Goal: Task Accomplishment & Management: Use online tool/utility

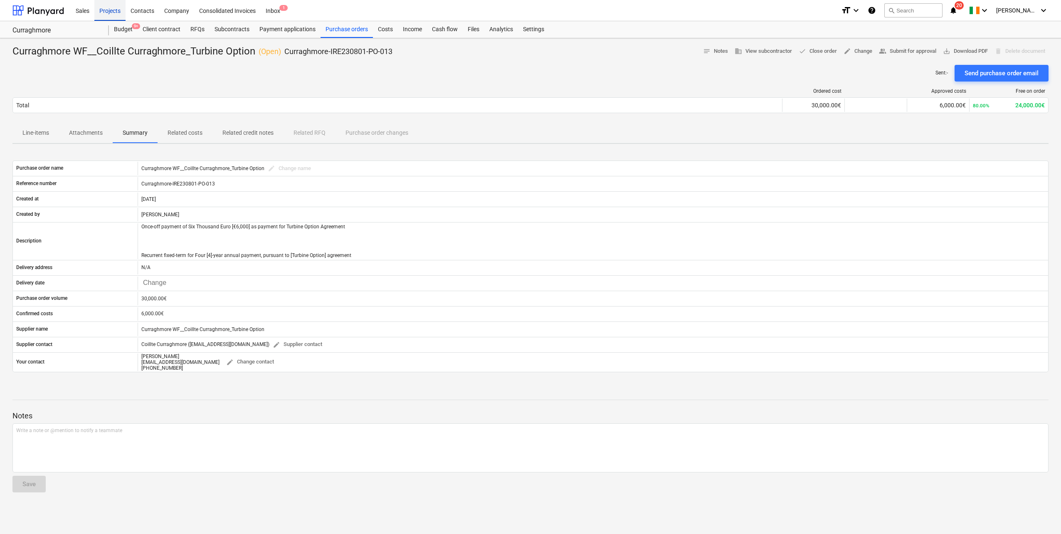
click at [111, 10] on div "Projects" at bounding box center [109, 10] width 31 height 21
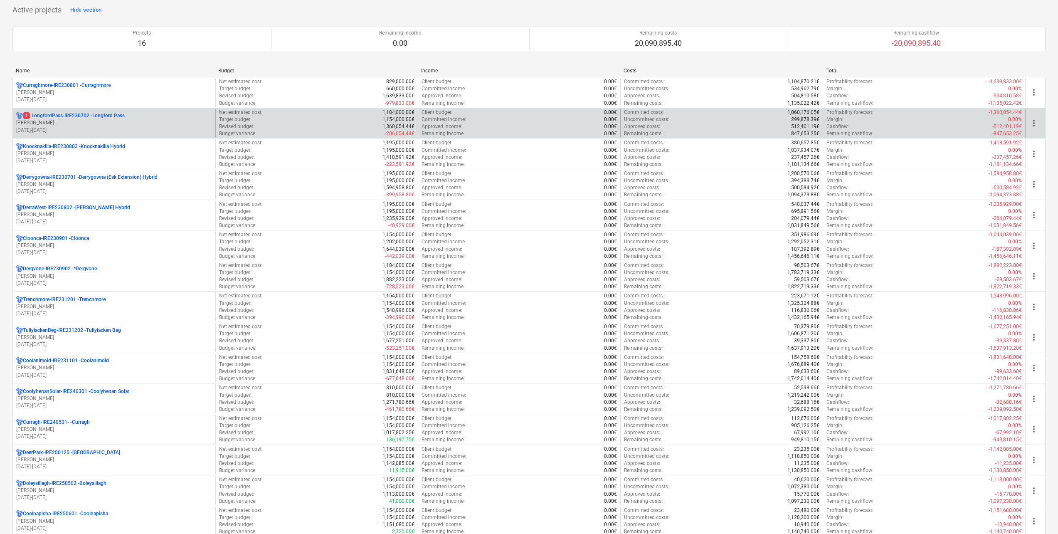
scroll to position [83, 0]
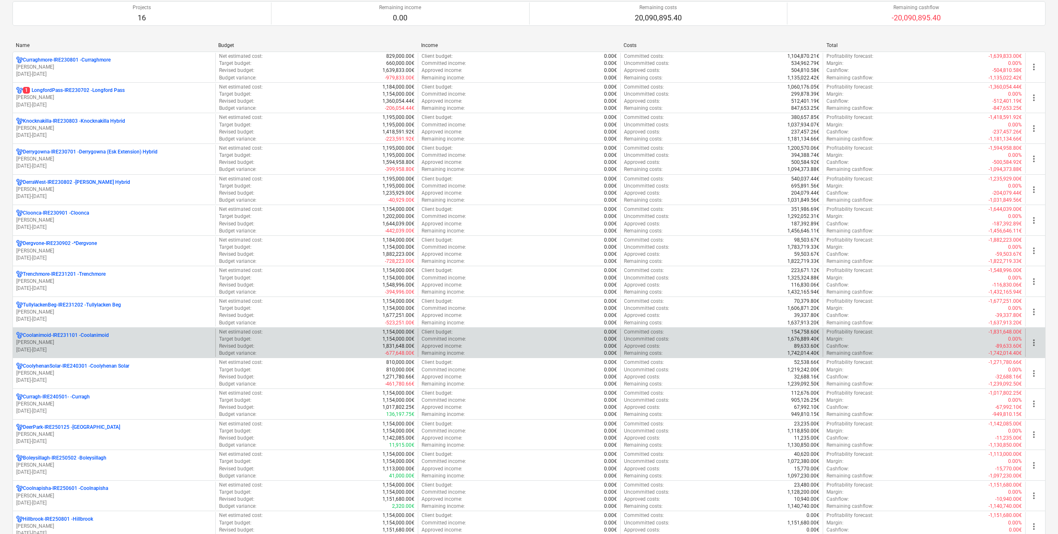
click at [90, 334] on p "Coolanimoid-IRE231101 - Coolanimoid" at bounding box center [66, 335] width 86 height 7
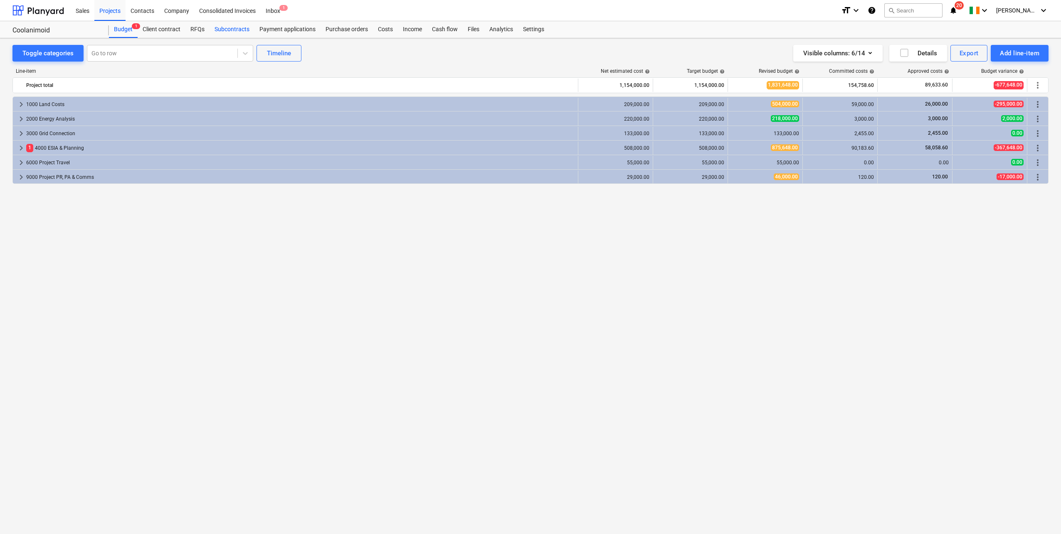
click at [240, 29] on div "Subcontracts" at bounding box center [232, 29] width 45 height 17
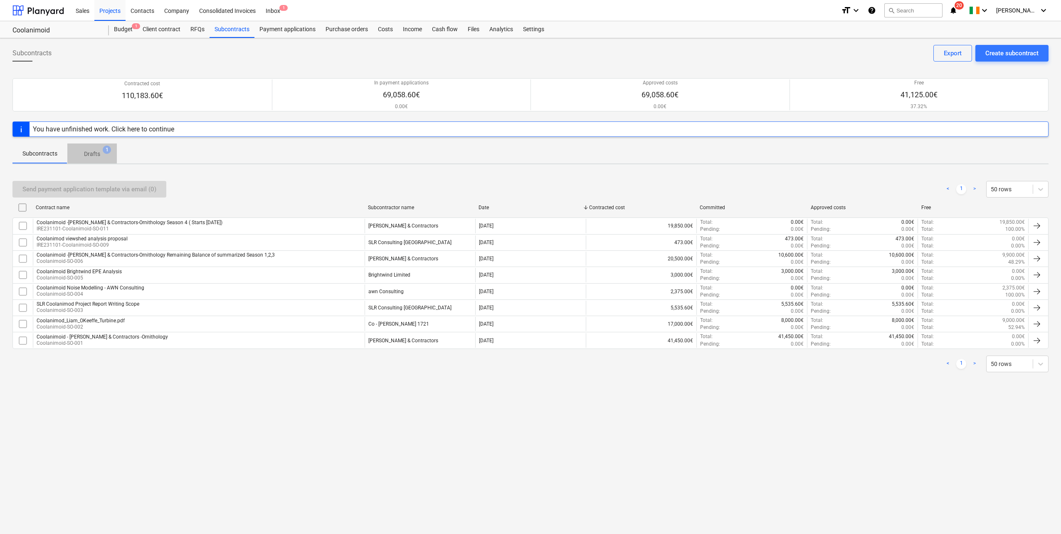
click at [94, 153] on p "Drafts" at bounding box center [92, 154] width 16 height 9
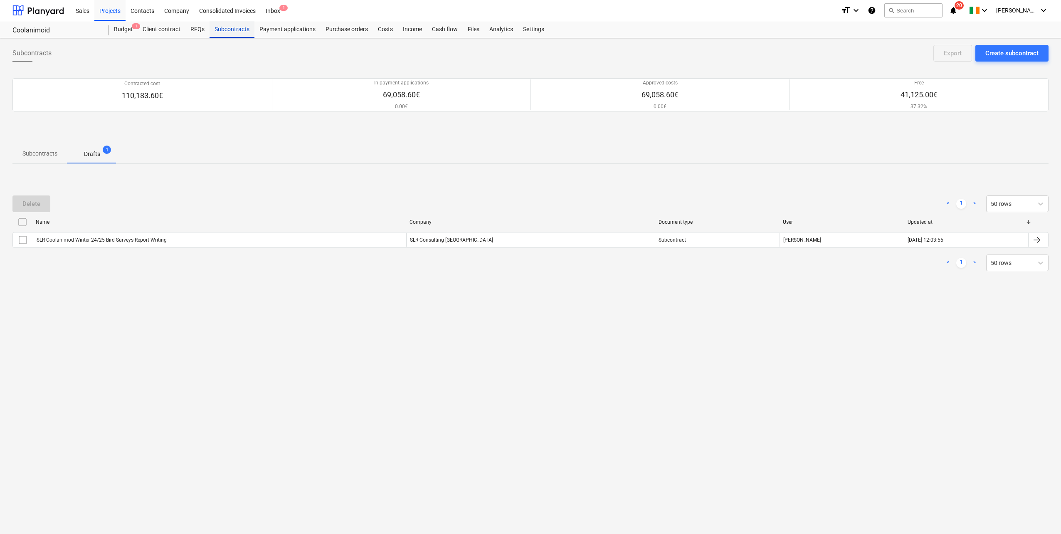
click at [241, 31] on div "Subcontracts" at bounding box center [232, 29] width 45 height 17
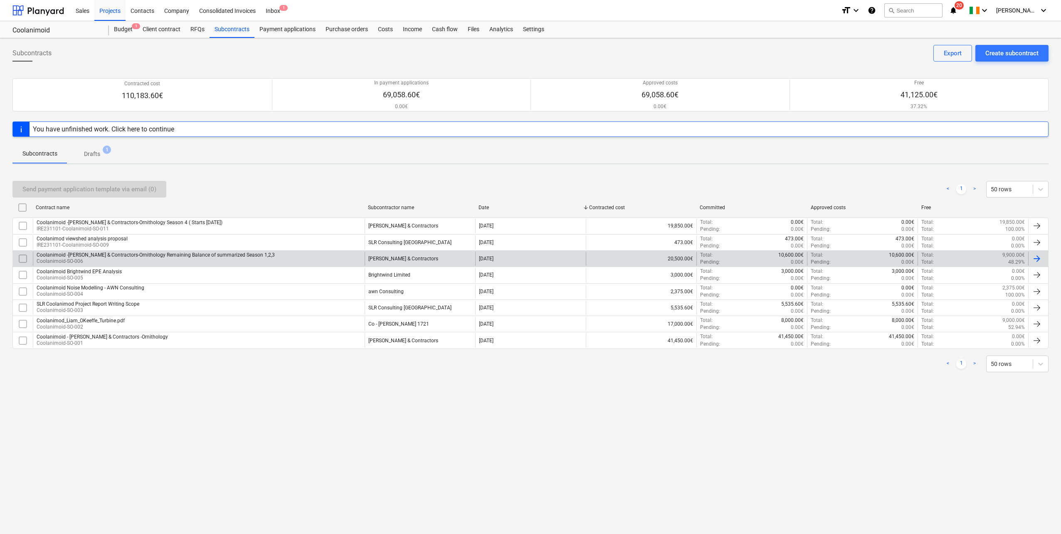
click at [169, 257] on div "Coolanimoid -[PERSON_NAME] & Contractors-Ornithology Remaining Balance of summa…" at bounding box center [156, 255] width 238 height 6
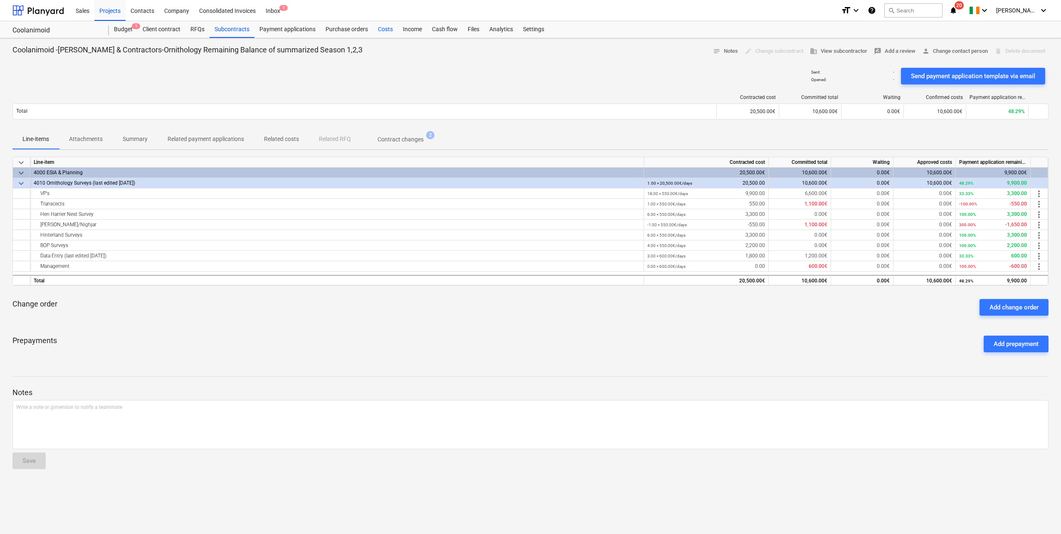
click at [382, 33] on div "Costs" at bounding box center [385, 29] width 25 height 17
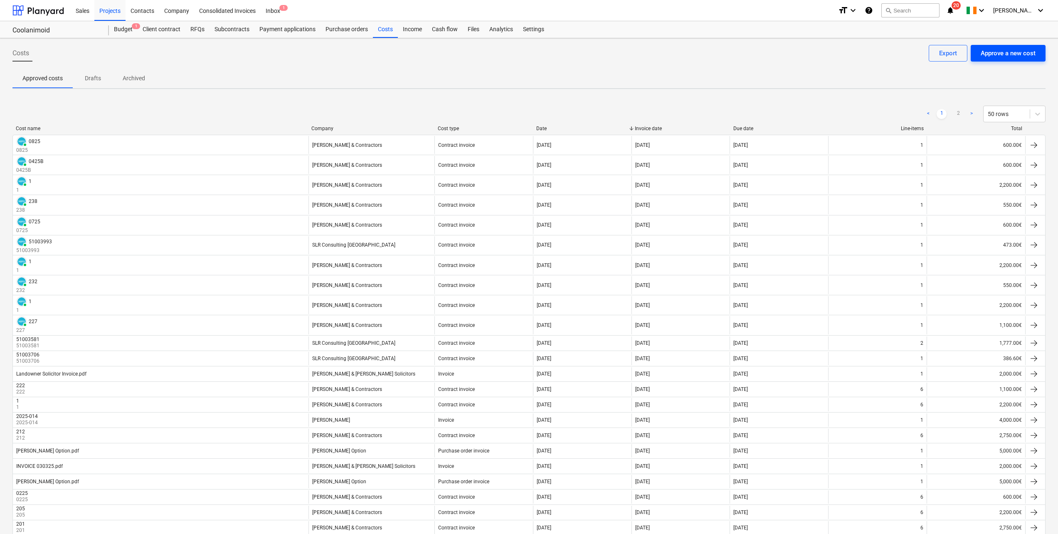
click at [992, 52] on div "Approve a new cost" at bounding box center [1008, 53] width 55 height 11
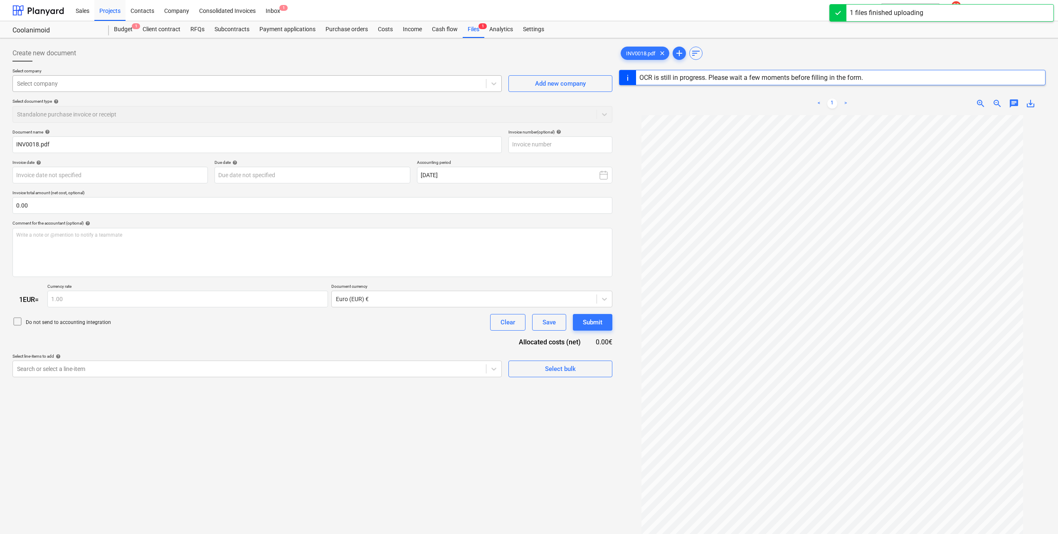
type input "1"
type input "[DATE]"
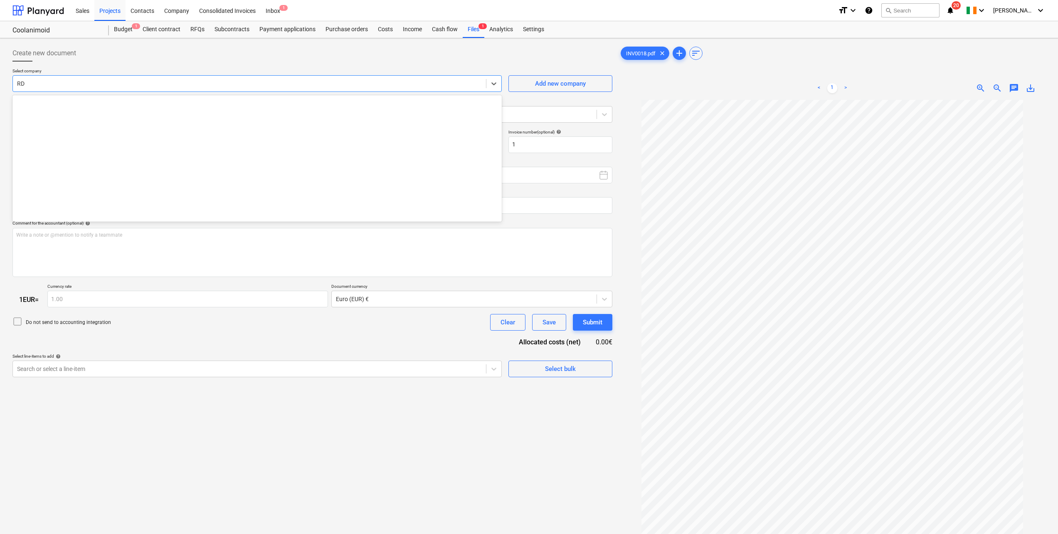
click at [86, 81] on div at bounding box center [249, 83] width 465 height 8
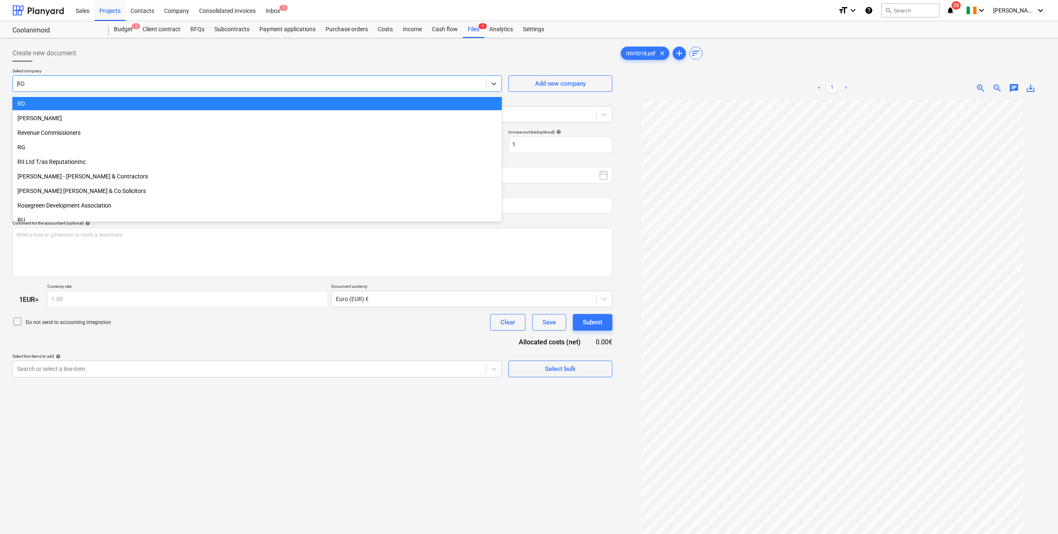
scroll to position [341, 0]
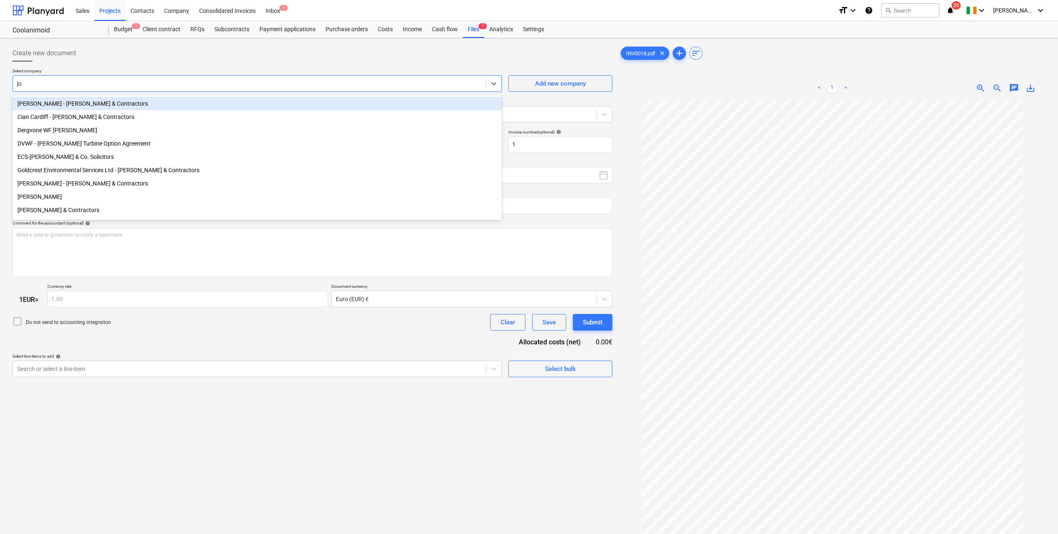
type input "joh"
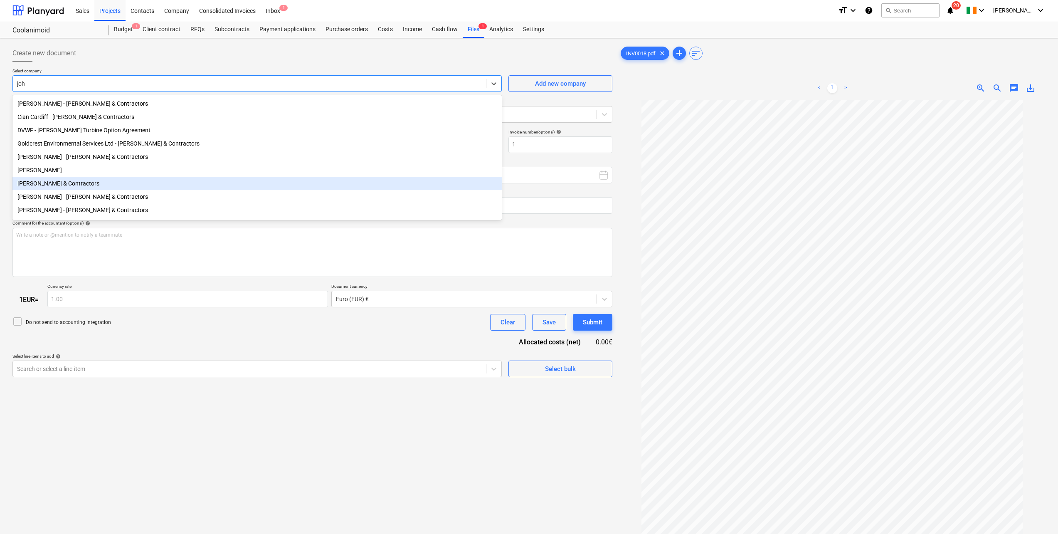
click at [74, 189] on div "[PERSON_NAME] & Contractors" at bounding box center [256, 183] width 489 height 13
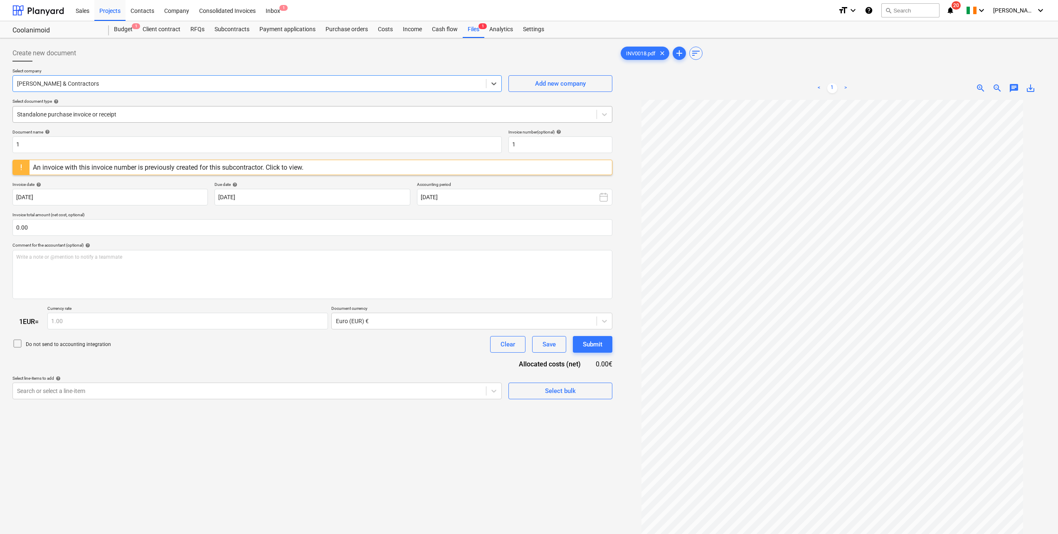
click at [69, 121] on div "Standalone purchase invoice or receipt" at bounding box center [312, 114] width 600 height 17
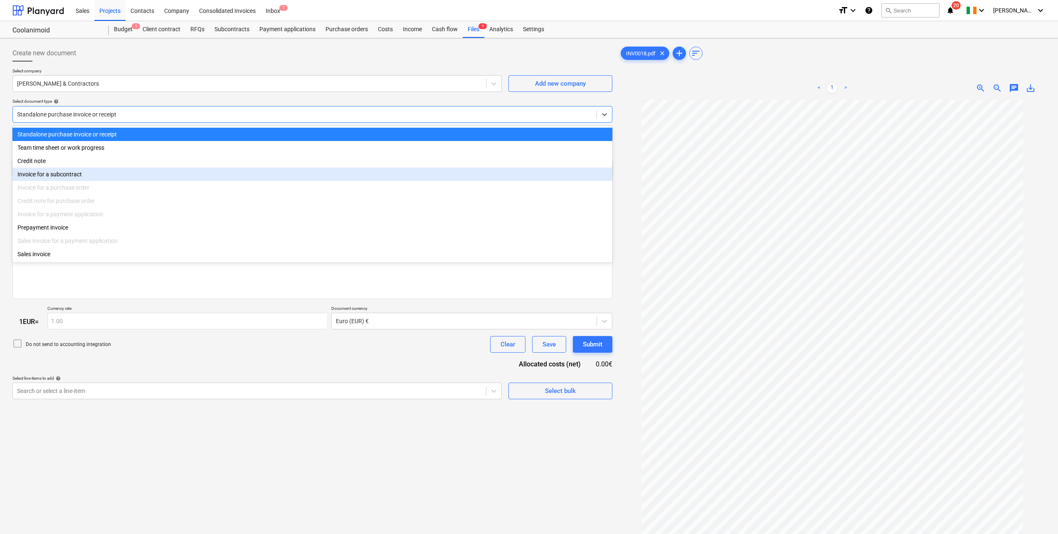
click at [72, 173] on div "Invoice for a subcontract" at bounding box center [312, 174] width 600 height 13
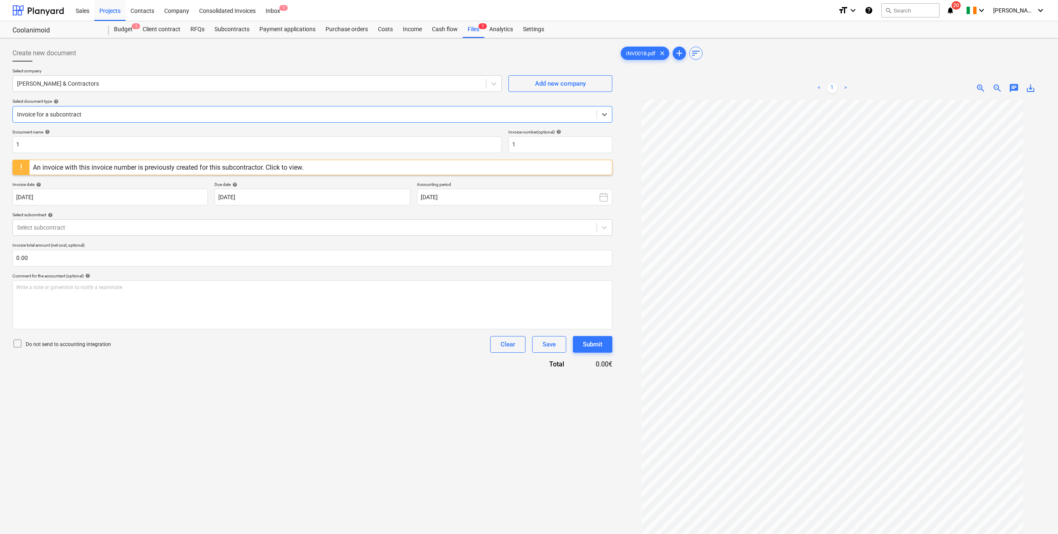
click at [204, 55] on div "Create new document" at bounding box center [312, 53] width 600 height 17
click at [260, 166] on div "An invoice with this invoice number is previously created for this subcontracto…" at bounding box center [168, 167] width 271 height 8
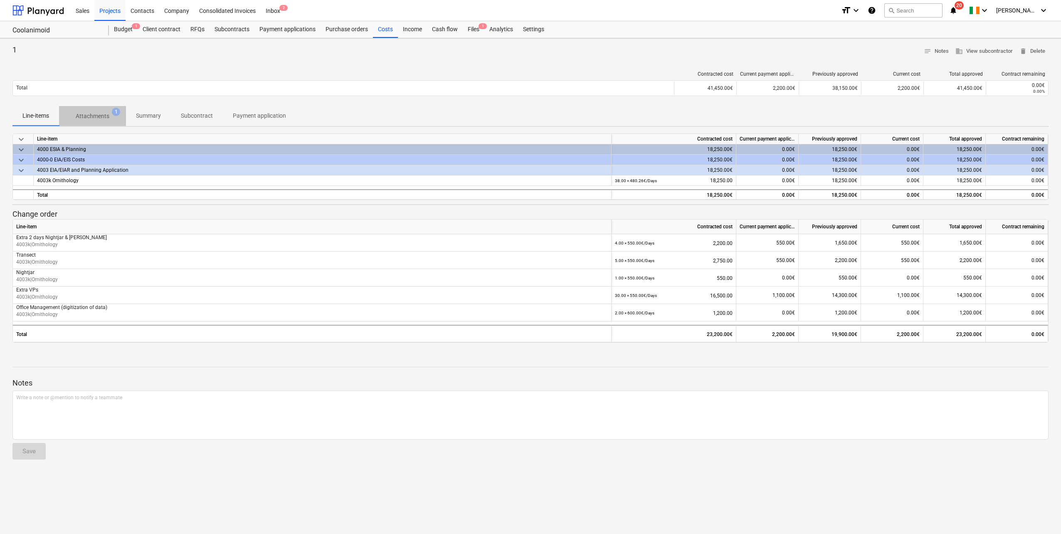
click at [91, 114] on p "Attachments" at bounding box center [93, 116] width 34 height 9
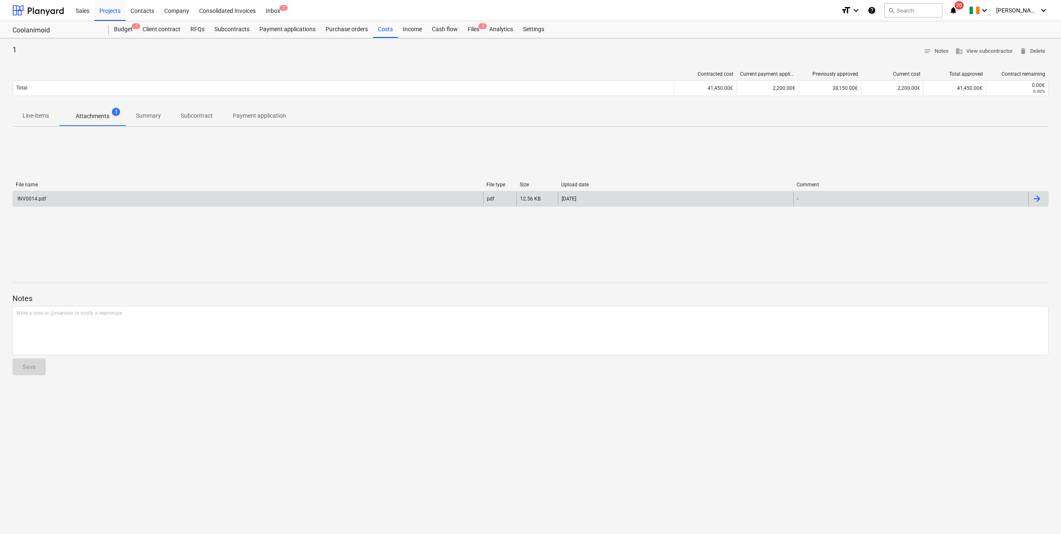
click at [95, 202] on div "INV0014.pdf" at bounding box center [248, 198] width 470 height 13
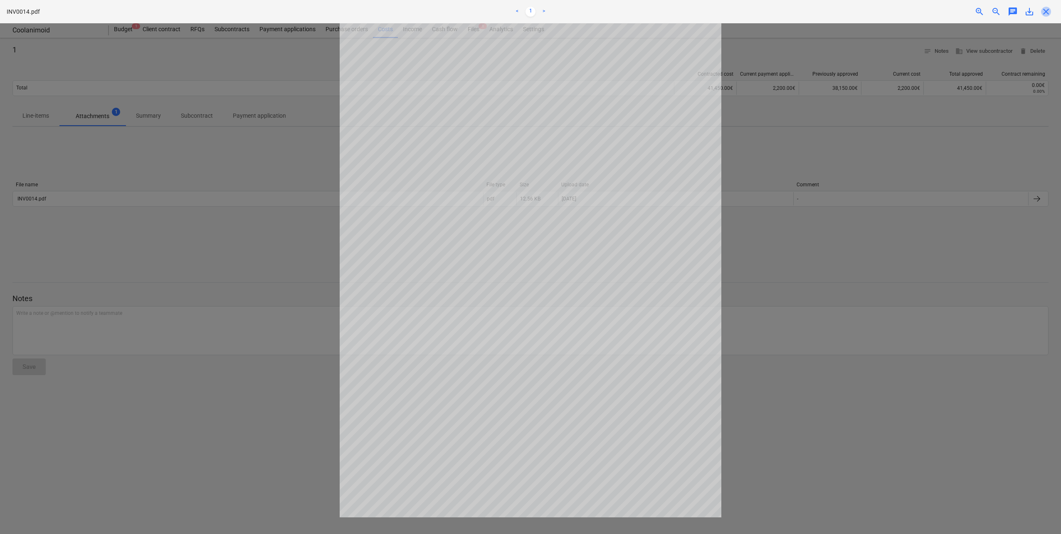
drag, startPoint x: 1045, startPoint y: 8, endPoint x: 833, endPoint y: 11, distance: 212.4
click at [1044, 9] on span "close" at bounding box center [1046, 12] width 10 height 10
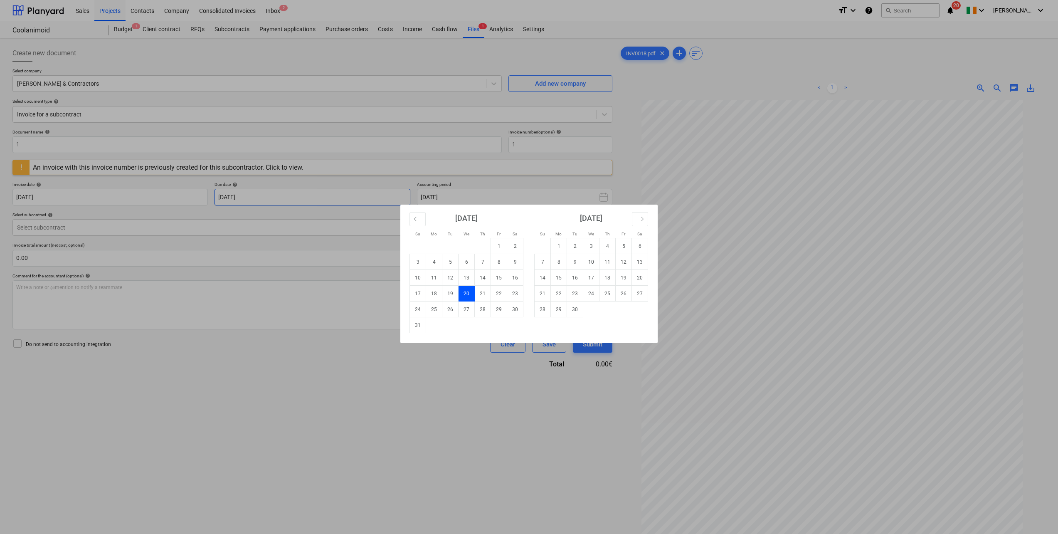
click at [276, 195] on body "Sales Projects Contacts Company Consolidated Invoices Inbox 2 format_size keybo…" at bounding box center [529, 267] width 1058 height 534
click at [500, 307] on td "29" at bounding box center [499, 309] width 16 height 16
type input "[DATE]"
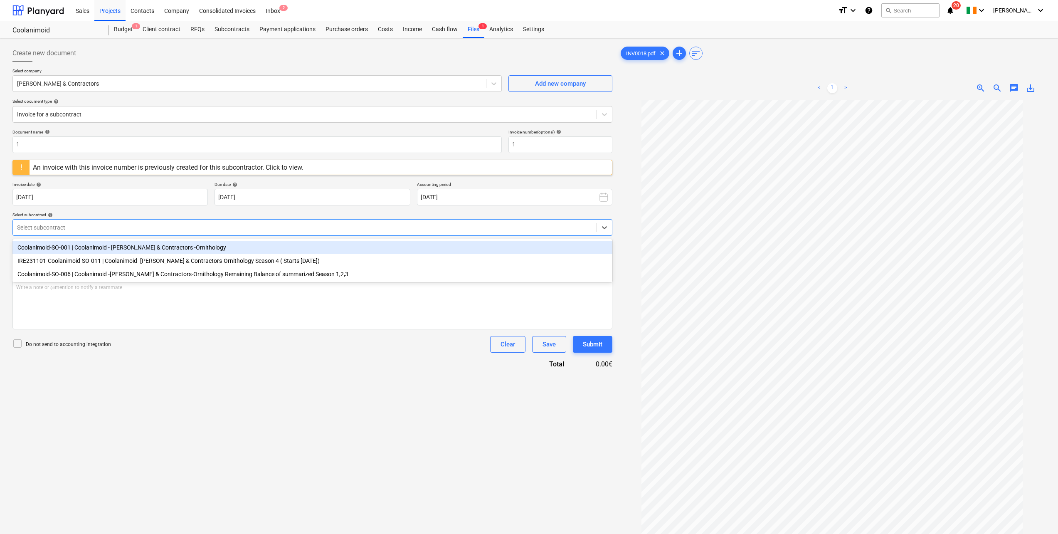
click at [128, 226] on div at bounding box center [304, 227] width 575 height 8
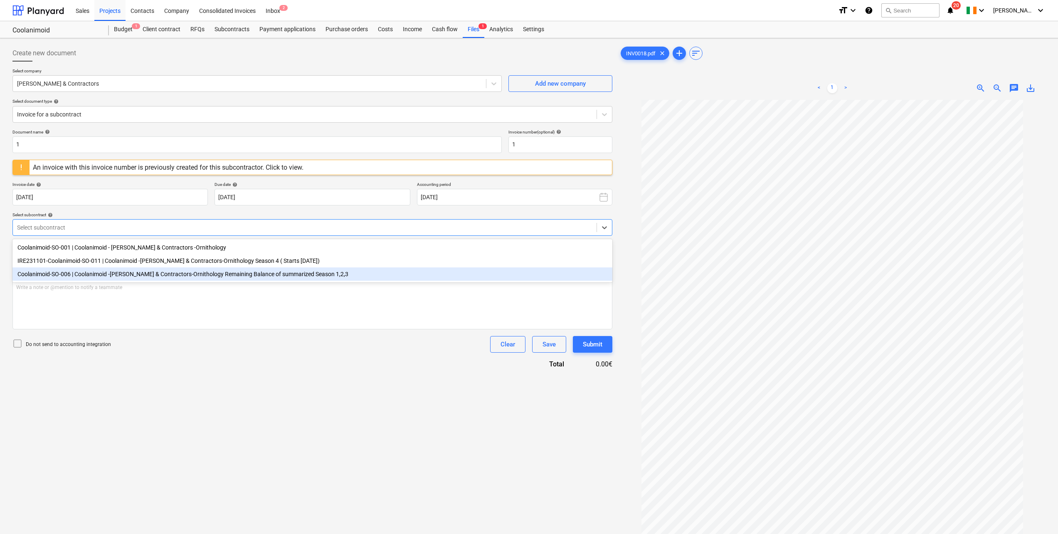
click at [174, 279] on div "Coolanimoid-SO-006 | Coolanimoid -[PERSON_NAME] & Contractors-Ornithology Remai…" at bounding box center [312, 273] width 600 height 13
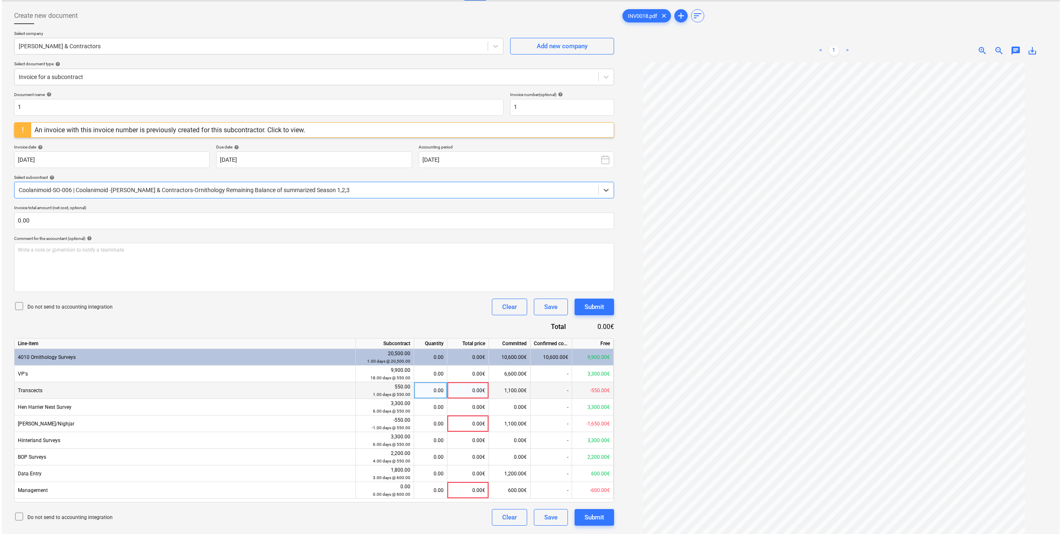
scroll to position [83, 0]
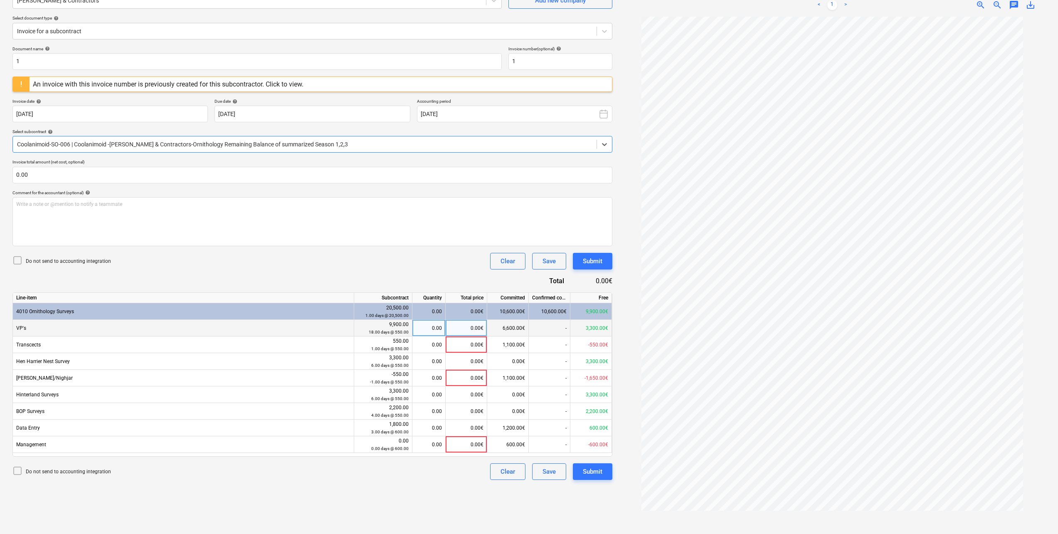
click at [423, 327] on div "0.00" at bounding box center [429, 328] width 26 height 17
type input "4"
click at [390, 261] on div "Do not send to accounting integration Clear Save Submit" at bounding box center [312, 261] width 600 height 17
click at [604, 477] on button "Submit" at bounding box center [592, 471] width 39 height 17
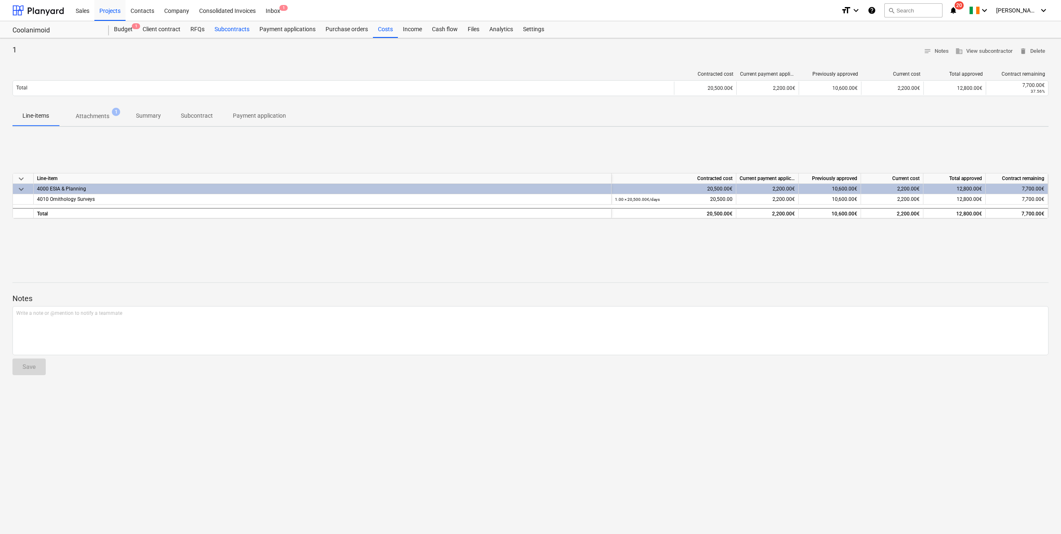
click at [232, 30] on div "Subcontracts" at bounding box center [232, 29] width 45 height 17
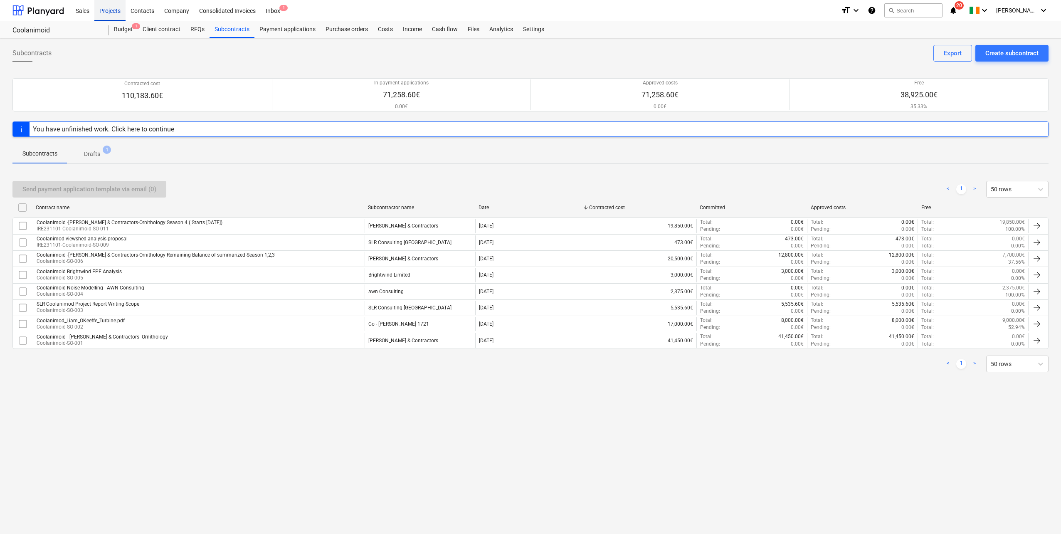
click at [125, 12] on div "Projects" at bounding box center [109, 10] width 31 height 21
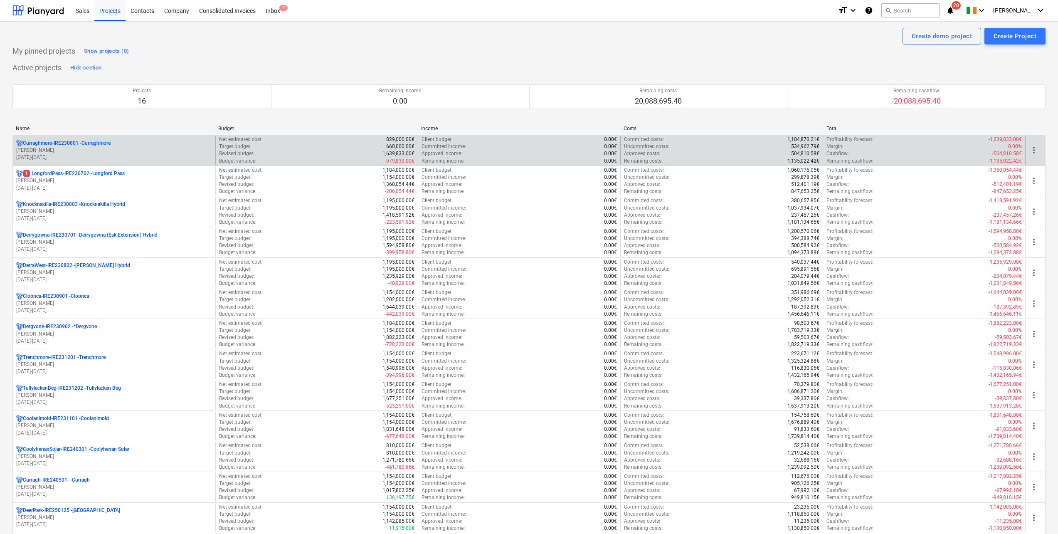
click at [97, 151] on p "[PERSON_NAME]" at bounding box center [114, 150] width 196 height 7
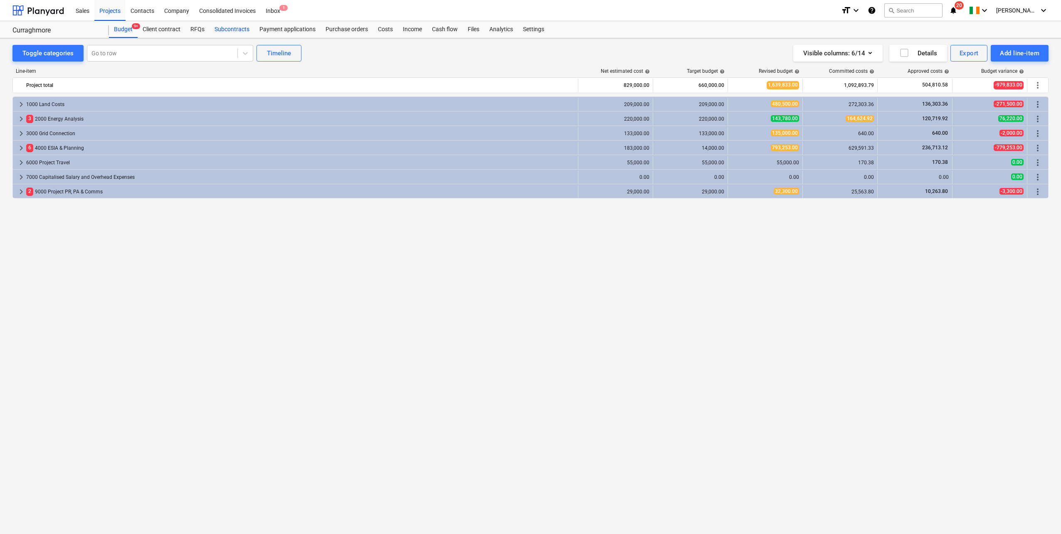
click at [237, 30] on div "Subcontracts" at bounding box center [232, 29] width 45 height 17
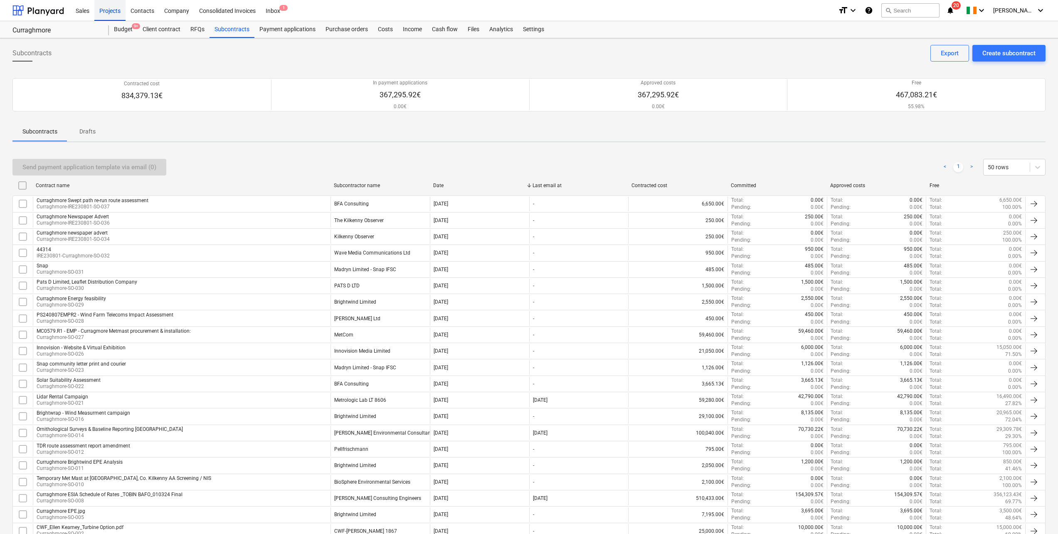
click at [119, 9] on div "Projects" at bounding box center [109, 10] width 31 height 21
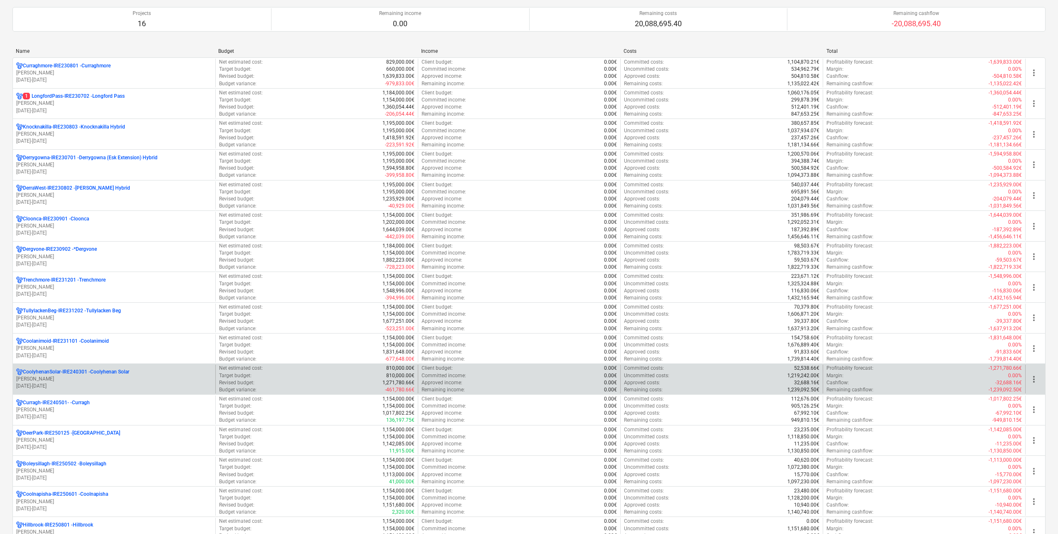
scroll to position [166, 0]
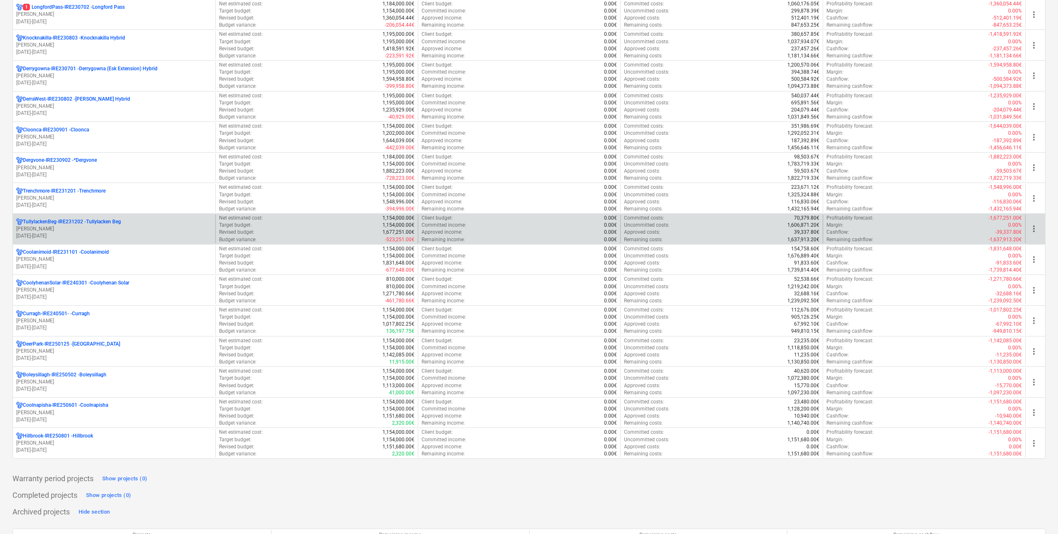
click at [101, 224] on p "TullylackenBeg-IRE231202 - Tullylacken Beg" at bounding box center [72, 221] width 98 height 7
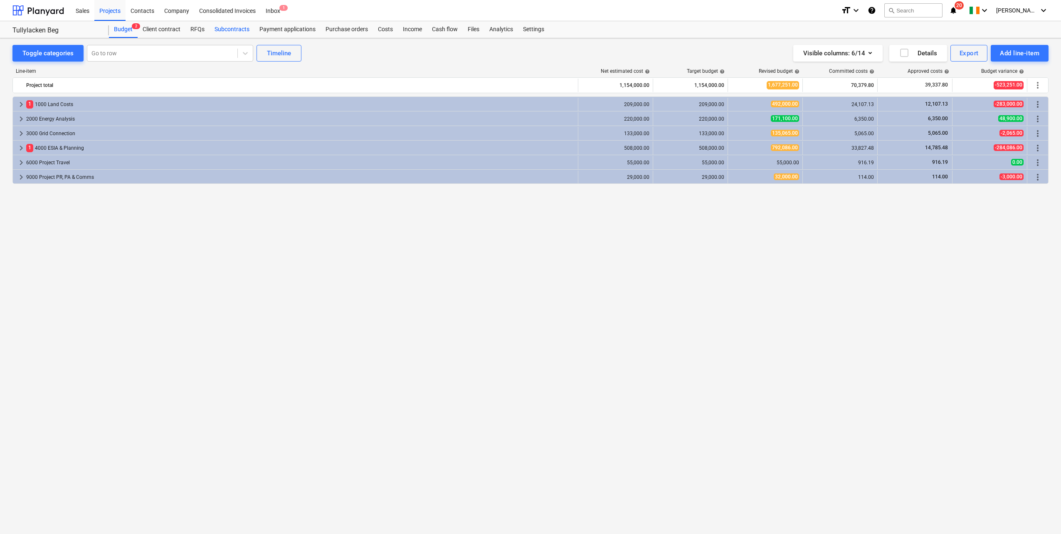
click at [220, 32] on div "Subcontracts" at bounding box center [232, 29] width 45 height 17
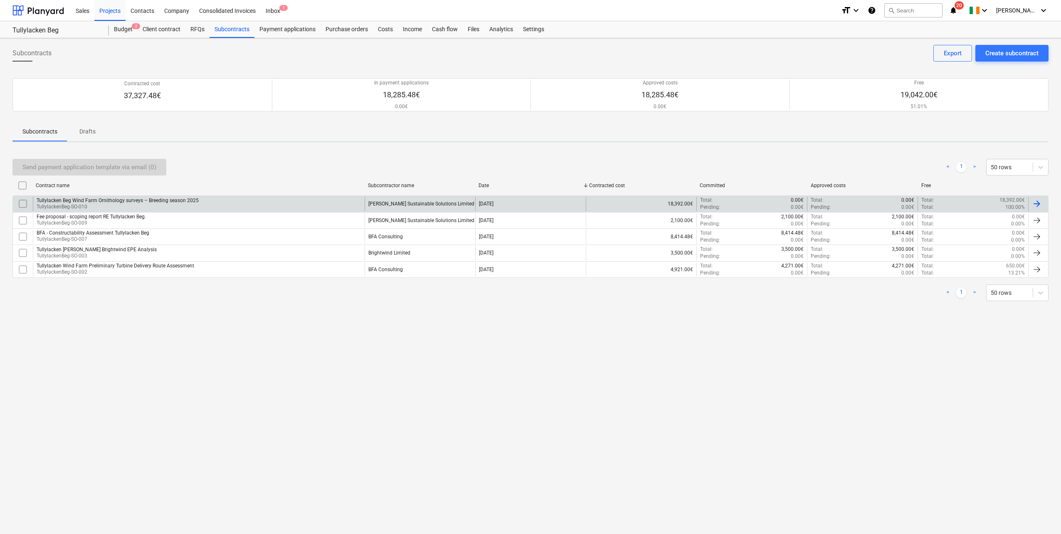
click at [279, 198] on div "Tullylacken Beg Wind Farm Ornithology surveys – Breeding season 2025 Tullylacke…" at bounding box center [199, 204] width 332 height 14
